Goal: Task Accomplishment & Management: Use online tool/utility

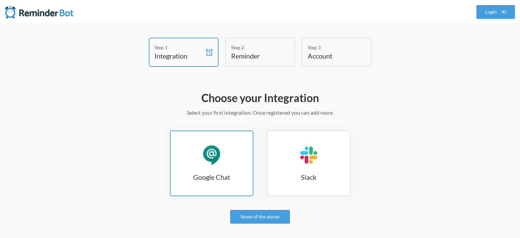
click at [188, 158] on link "Google Chat Google Chat" at bounding box center [211, 163] width 83 height 66
click at [222, 179] on h3 "Google Chat" at bounding box center [212, 177] width 82 height 10
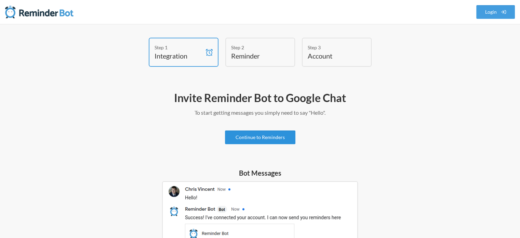
click at [236, 139] on link "Continue to Reminders" at bounding box center [260, 137] width 70 height 14
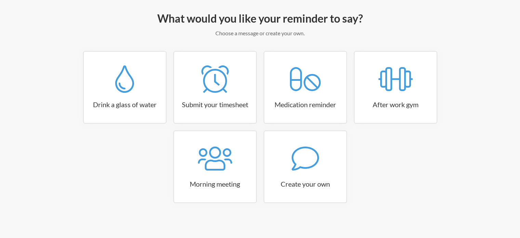
scroll to position [81, 0]
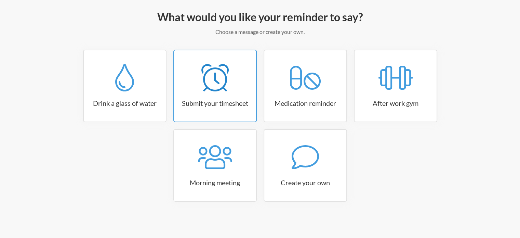
click at [218, 89] on icon at bounding box center [215, 77] width 27 height 27
select select "15:30:00"
select select "true"
select select "16:30:00"
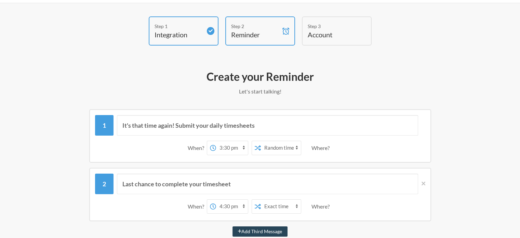
scroll to position [0, 0]
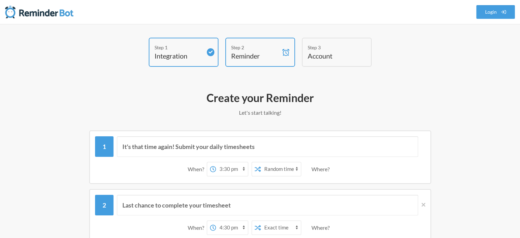
click at [264, 49] on div "Step 2" at bounding box center [255, 47] width 48 height 7
click at [327, 59] on h4 "Account" at bounding box center [332, 56] width 48 height 10
click at [266, 60] on h4 "Reminder" at bounding box center [255, 56] width 48 height 10
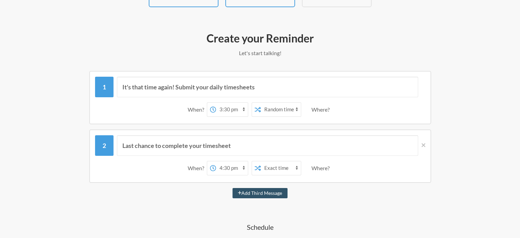
scroll to position [68, 0]
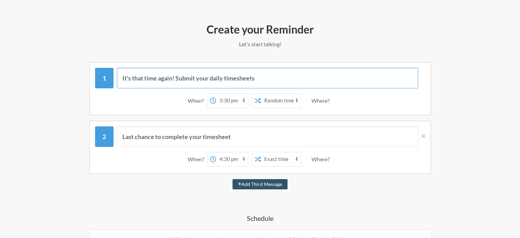
click at [197, 74] on input "It's that time again! Submit your daily timesheets" at bounding box center [267, 78] width 301 height 21
drag, startPoint x: 156, startPoint y: 78, endPoint x: 275, endPoint y: 79, distance: 118.7
click at [275, 79] on input "It's that time again! Submit your daily timesheets" at bounding box center [267, 78] width 301 height 21
click at [150, 139] on input "Last chance to complete your timesheet" at bounding box center [267, 136] width 301 height 21
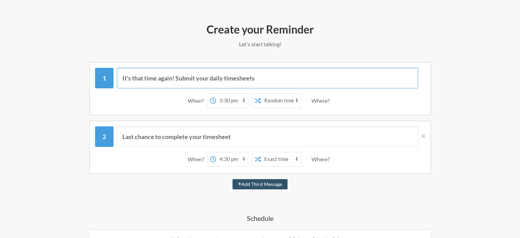
drag, startPoint x: 269, startPoint y: 78, endPoint x: 97, endPoint y: 83, distance: 171.8
click at [97, 83] on div "It's that time again! Submit your daily timesheets" at bounding box center [260, 78] width 331 height 21
paste input "【〆8/30(⑨～⑱)・絵文字報告：内部監査対策②準備書類一覧表の確認について】"
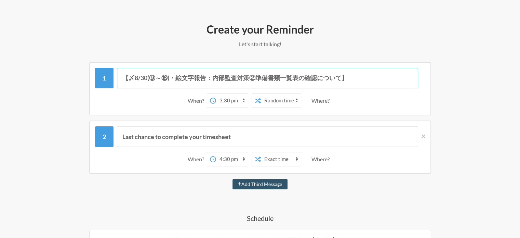
type input "【〆8/30(⑨～⑱)・絵文字報告：内部監査対策②準備書類一覧表の確認について】"
click at [272, 102] on select "Exact time Random time" at bounding box center [281, 101] width 40 height 14
select select "false"
click at [261, 94] on select "Exact time Random time" at bounding box center [281, 101] width 40 height 14
click at [223, 104] on select "12:00 am 12:15 am 12:30 am 12:45 am 1:00 am 1:15 am 1:30 am 1:45 am 2:00 am 2:1…" at bounding box center [232, 101] width 32 height 14
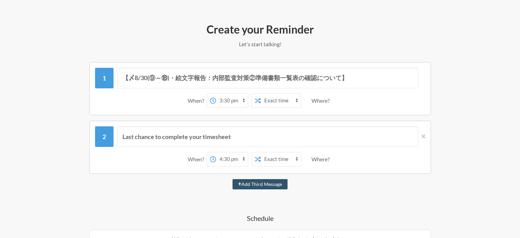
click at [329, 105] on div "Where?" at bounding box center [322, 100] width 21 height 14
click at [324, 103] on div "Where?" at bounding box center [322, 100] width 21 height 14
click at [240, 100] on select "12:00 am 12:15 am 12:30 am 12:45 am 1:00 am 1:15 am 1:30 am 1:45 am 2:00 am 2:1…" at bounding box center [232, 101] width 32 height 14
select select "12:00:00"
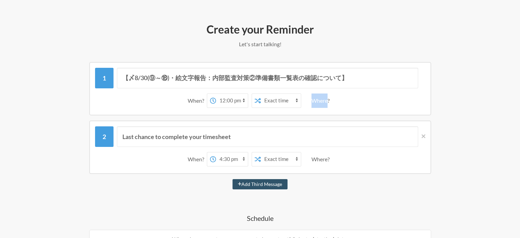
click at [216, 94] on select "12:00 am 12:15 am 12:30 am 12:45 am 1:00 am 1:15 am 1:30 am 1:45 am 2:00 am 2:1…" at bounding box center [232, 101] width 32 height 14
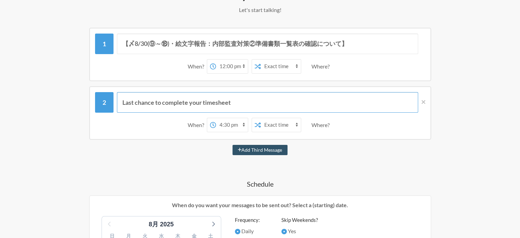
click at [152, 102] on input "Last chance to complete your timesheet" at bounding box center [267, 102] width 301 height 21
drag, startPoint x: 122, startPoint y: 101, endPoint x: 253, endPoint y: 104, distance: 131.1
click at [253, 104] on input "Last chance to complete your timesheet" at bounding box center [267, 102] width 301 height 21
click at [324, 125] on div "Where?" at bounding box center [322, 125] width 21 height 14
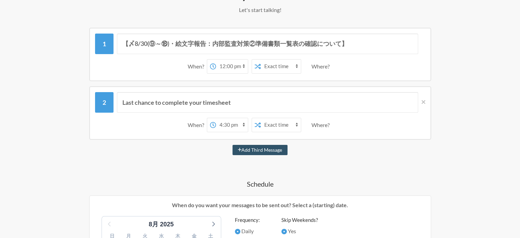
click at [324, 125] on div "Where?" at bounding box center [322, 125] width 21 height 14
click at [427, 103] on div "Last chance to complete your timesheet When? 12:00 am 12:15 am 12:30 am 12:45 a…" at bounding box center [260, 112] width 342 height 53
click at [424, 102] on icon at bounding box center [424, 102] width 4 height 4
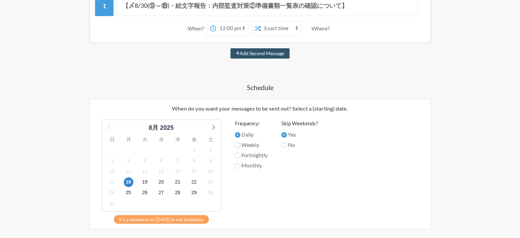
scroll to position [171, 0]
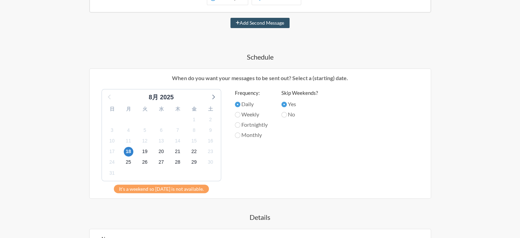
click at [204, 160] on div "30" at bounding box center [211, 162] width 16 height 11
click at [211, 162] on span "30" at bounding box center [211, 162] width 10 height 10
click at [245, 113] on label "Weekly" at bounding box center [251, 114] width 33 height 8
click at [241, 113] on input "Weekly" at bounding box center [237, 114] width 5 height 5
radio input "true"
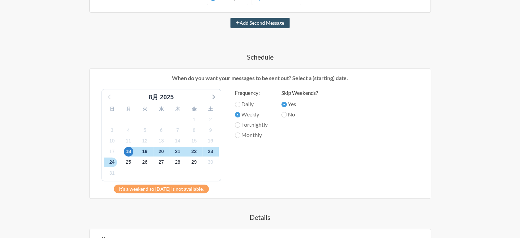
click at [246, 123] on label "Fortnightly" at bounding box center [251, 124] width 33 height 8
click at [241, 123] on input "Fortnightly" at bounding box center [237, 124] width 5 height 5
radio input "true"
click at [249, 136] on label "Monthly" at bounding box center [251, 135] width 33 height 8
click at [241, 136] on input "Monthly" at bounding box center [237, 134] width 5 height 5
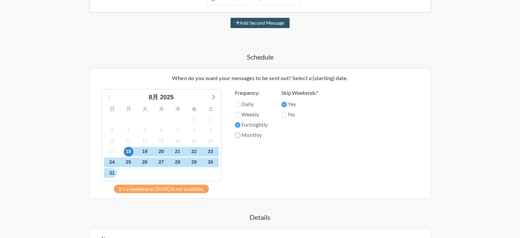
radio input "true"
click at [290, 115] on label "No" at bounding box center [300, 114] width 37 height 8
click at [287, 115] on input "No" at bounding box center [284, 114] width 5 height 5
radio input "true"
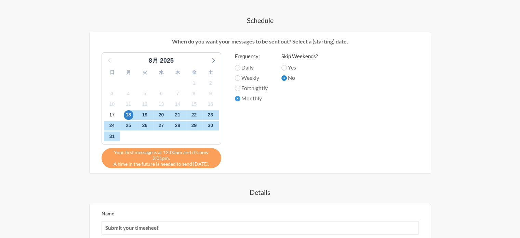
scroll to position [205, 0]
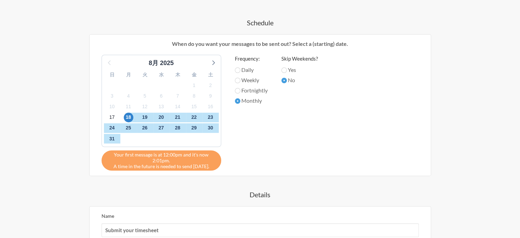
click at [292, 71] on label "Yes" at bounding box center [300, 70] width 37 height 8
click at [287, 71] on input "Yes" at bounding box center [284, 69] width 5 height 5
radio input "true"
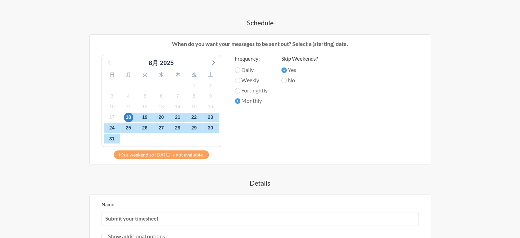
click at [291, 78] on label "No" at bounding box center [300, 80] width 37 height 8
click at [287, 78] on input "No" at bounding box center [284, 80] width 5 height 5
radio input "true"
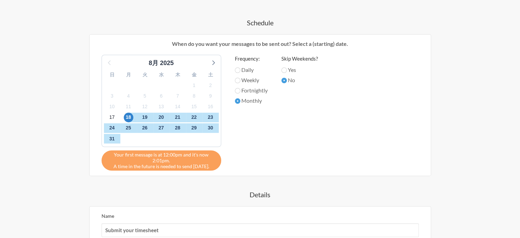
click at [291, 68] on label "Yes" at bounding box center [300, 70] width 37 height 8
click at [287, 68] on input "Yes" at bounding box center [284, 69] width 5 height 5
radio input "true"
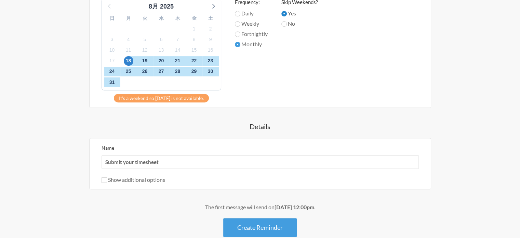
scroll to position [274, 0]
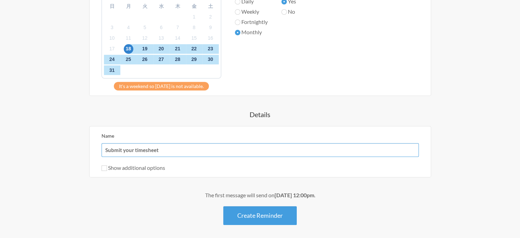
click at [157, 146] on input "Submit your timesheet" at bounding box center [261, 150] width 318 height 14
drag, startPoint x: 163, startPoint y: 149, endPoint x: 95, endPoint y: 150, distance: 67.8
click at [95, 150] on div "Name Submit your timesheet Show additional options Hide this reminder from cale…" at bounding box center [260, 151] width 342 height 51
paste input "【〆8/30(⑨～⑱)・絵文字報告：内部監査対策②準備書類一覧表の確認について】"
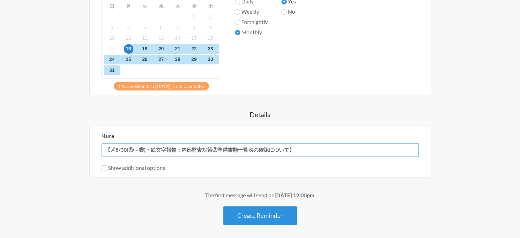
type input "【〆8/30(⑨～⑱)・絵文字報告：内部監査対策②準備書類一覧表の確認について】"
click at [233, 218] on button "Create Reminder" at bounding box center [260, 215] width 74 height 19
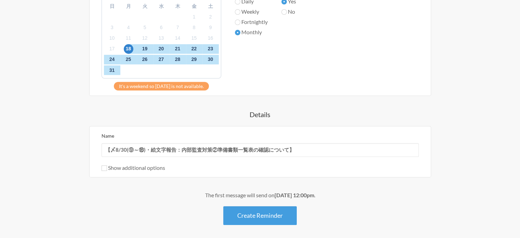
scroll to position [0, 0]
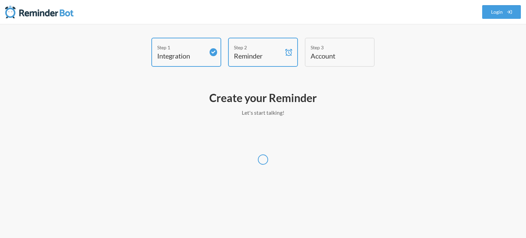
select select "[GEOGRAPHIC_DATA]/[GEOGRAPHIC_DATA]"
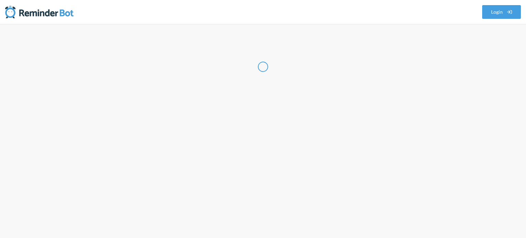
select select "JP"
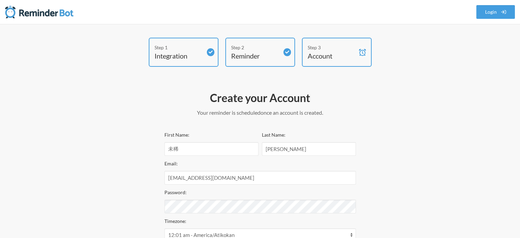
click at [340, 61] on div "Step 3 Account" at bounding box center [337, 52] width 70 height 29
